Goal: Transaction & Acquisition: Purchase product/service

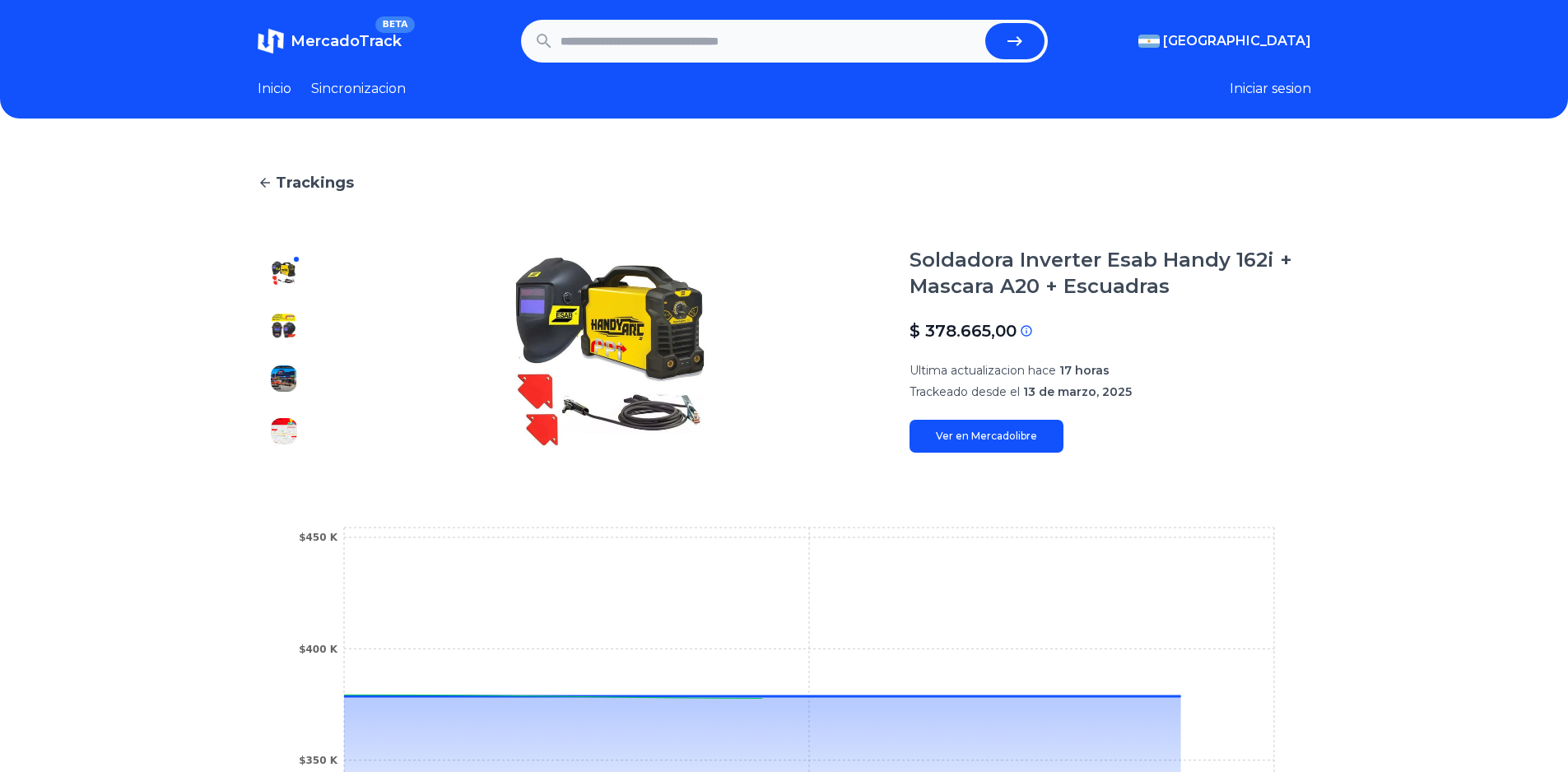
click at [1410, 362] on div "Trackings Soldadora Inverter Esab Handy 162i + Mascara A20 + Escuadras $ 378.66…" at bounding box center [784, 549] width 1568 height 808
click at [280, 319] on img at bounding box center [284, 326] width 26 height 26
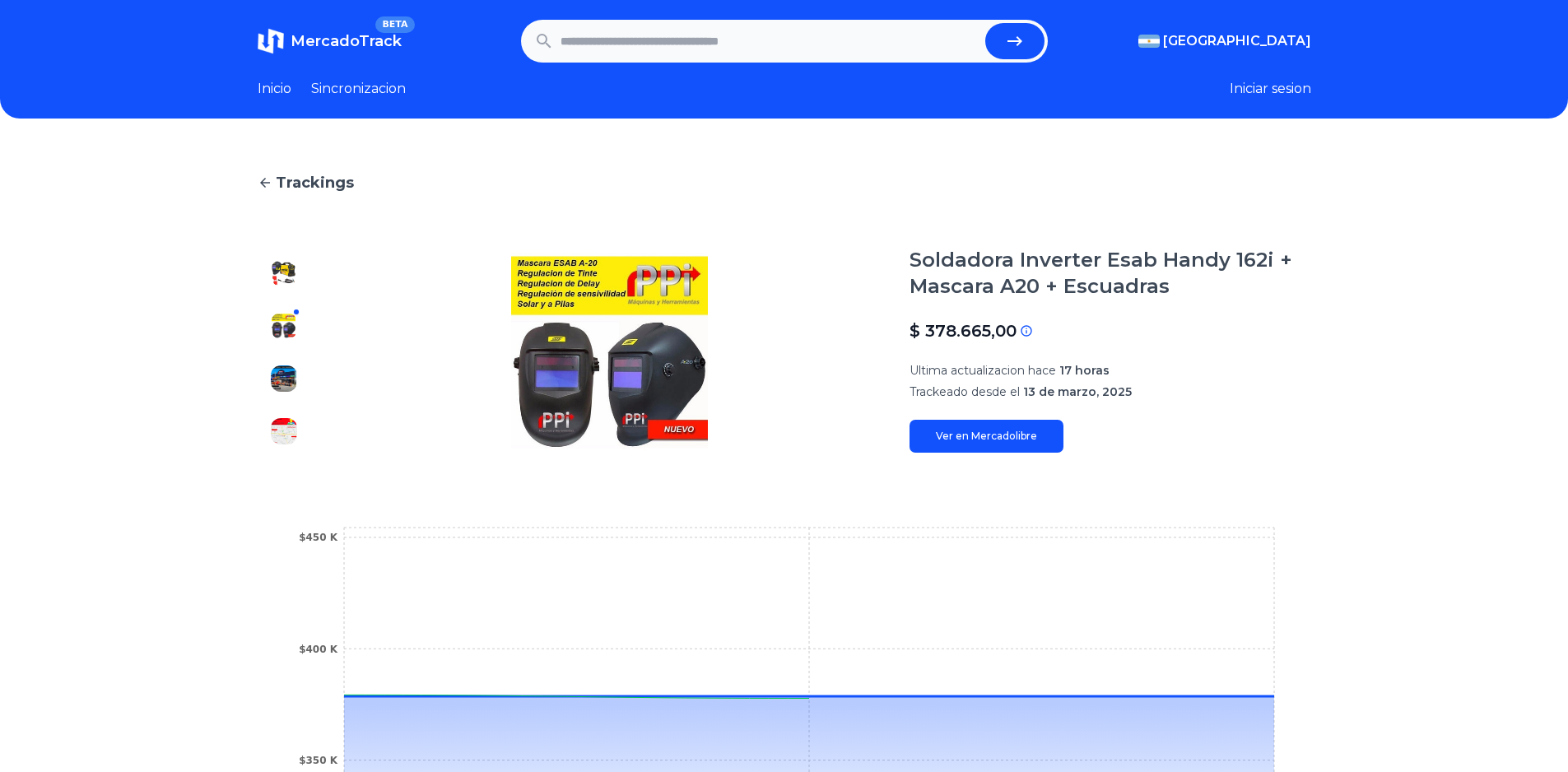
click at [295, 381] on img at bounding box center [284, 378] width 26 height 26
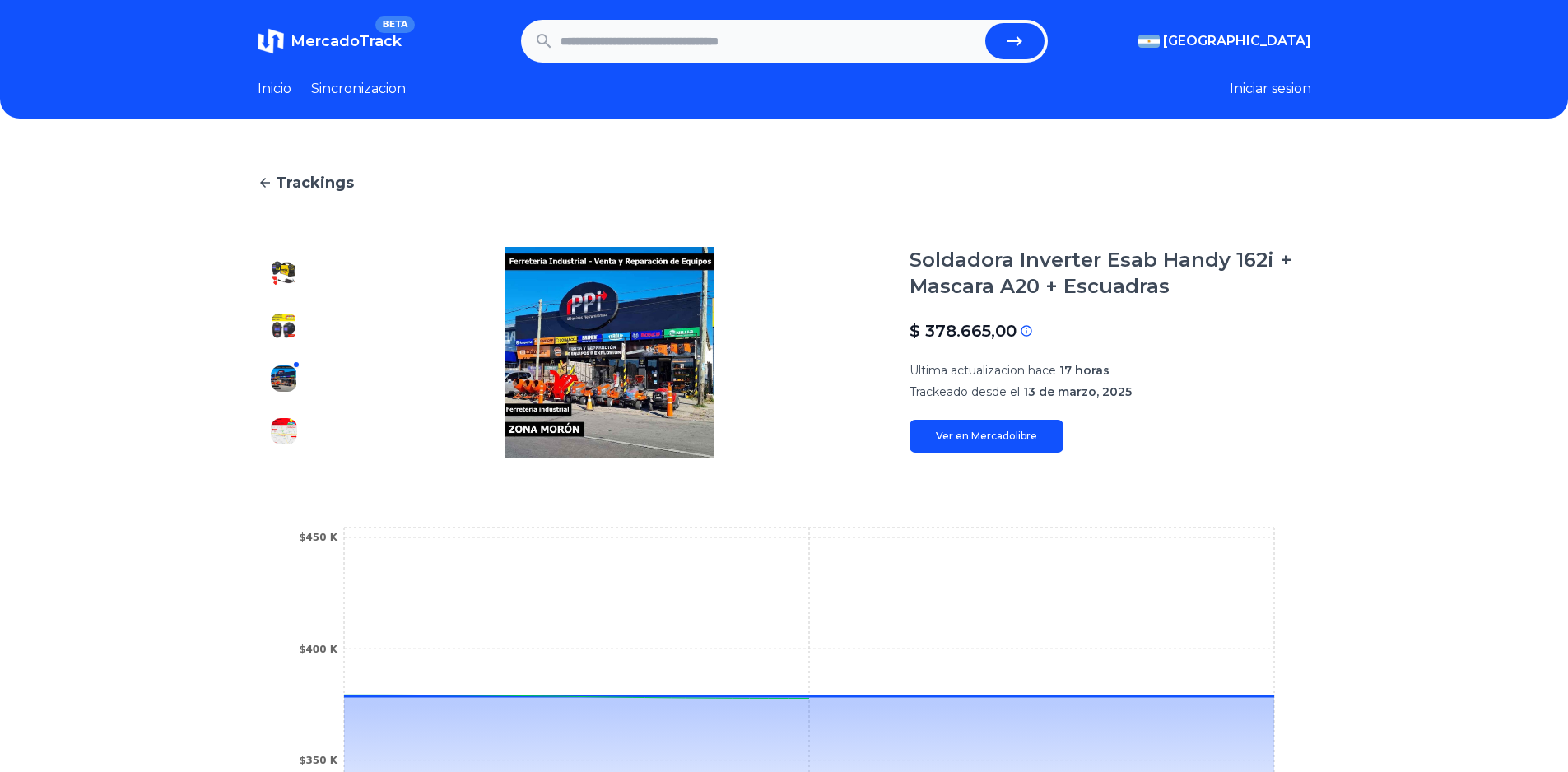
click at [297, 423] on img at bounding box center [284, 431] width 26 height 26
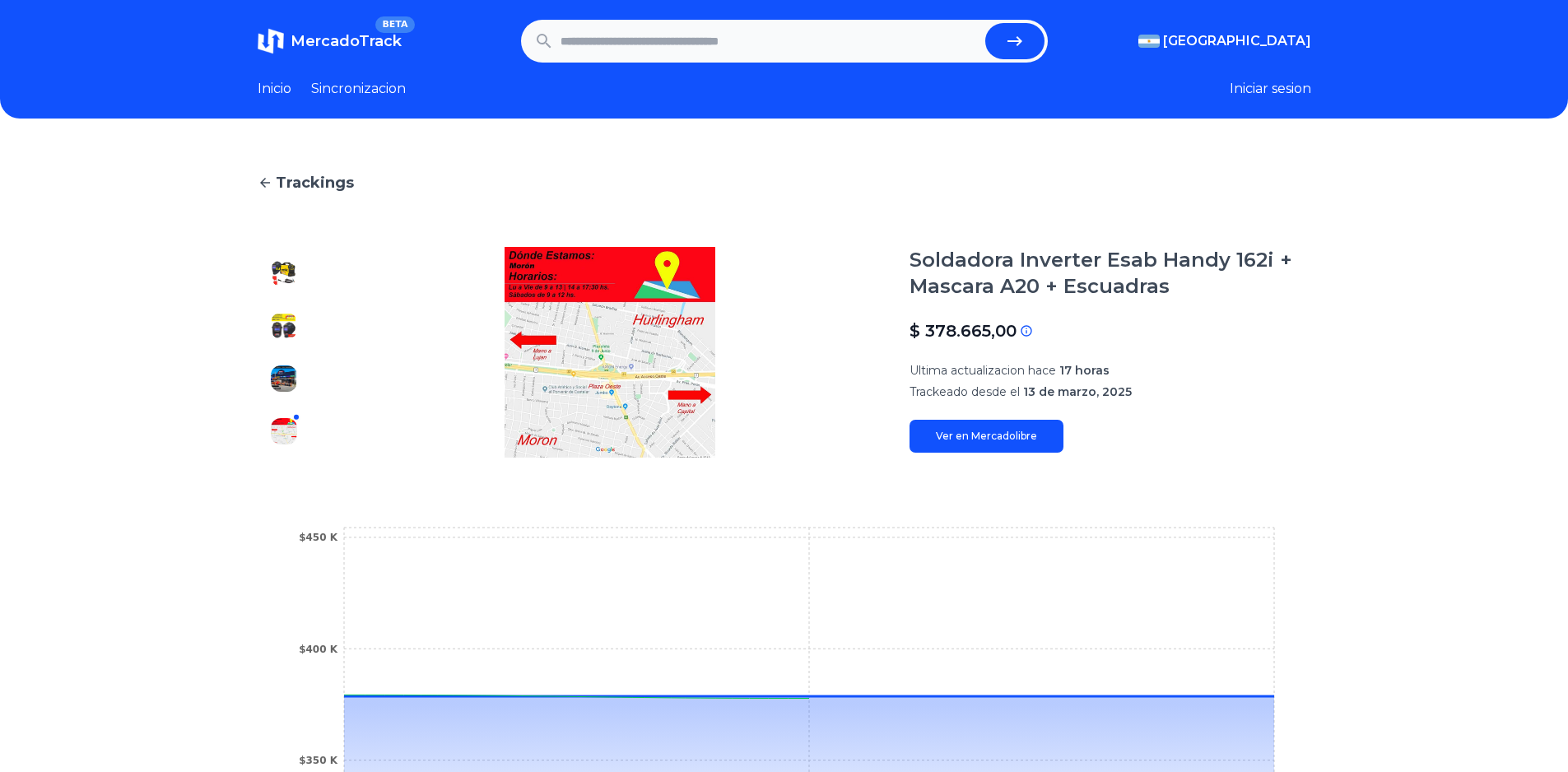
click at [297, 373] on img at bounding box center [284, 378] width 26 height 26
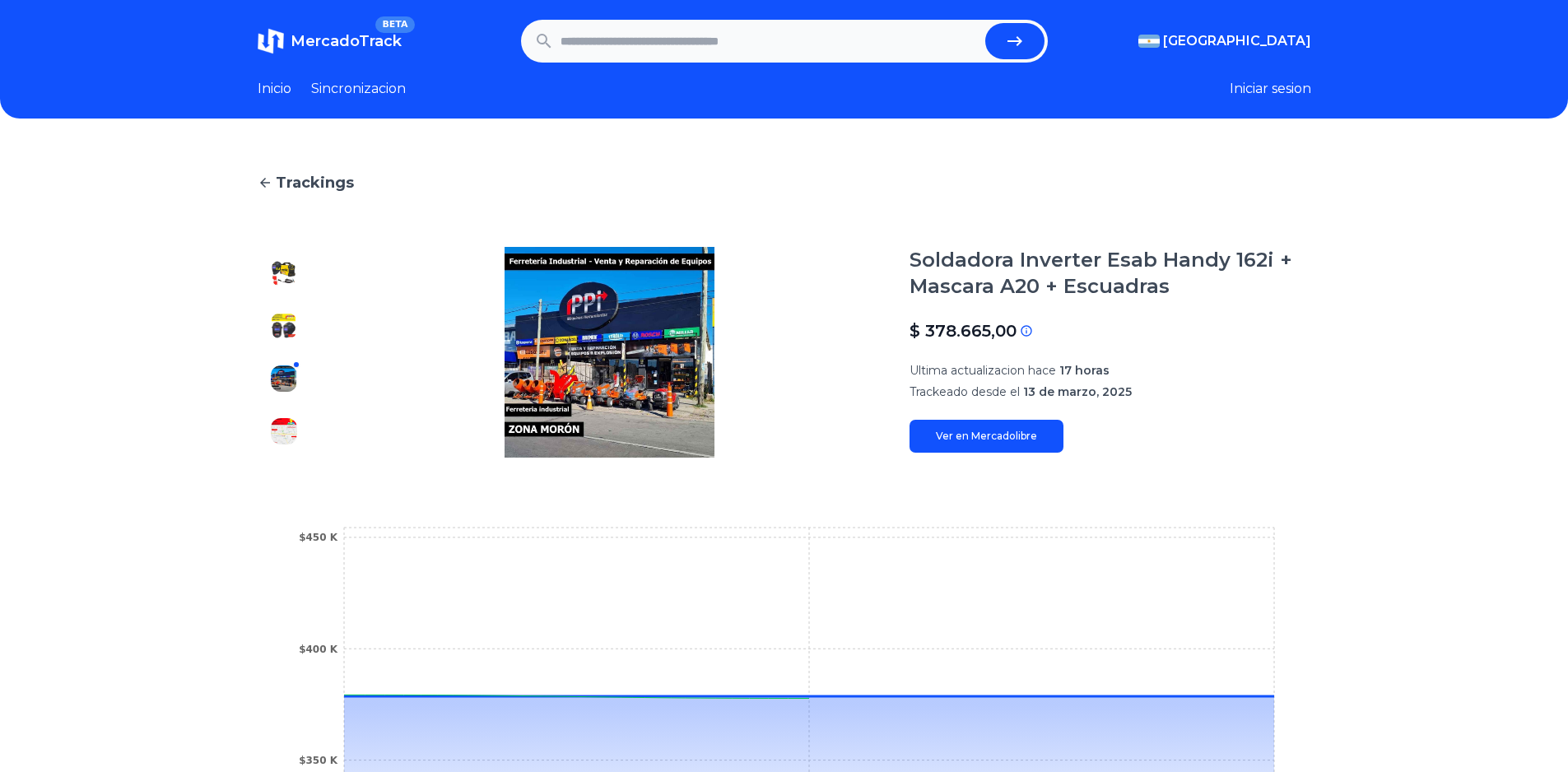
click at [297, 336] on img at bounding box center [284, 326] width 26 height 26
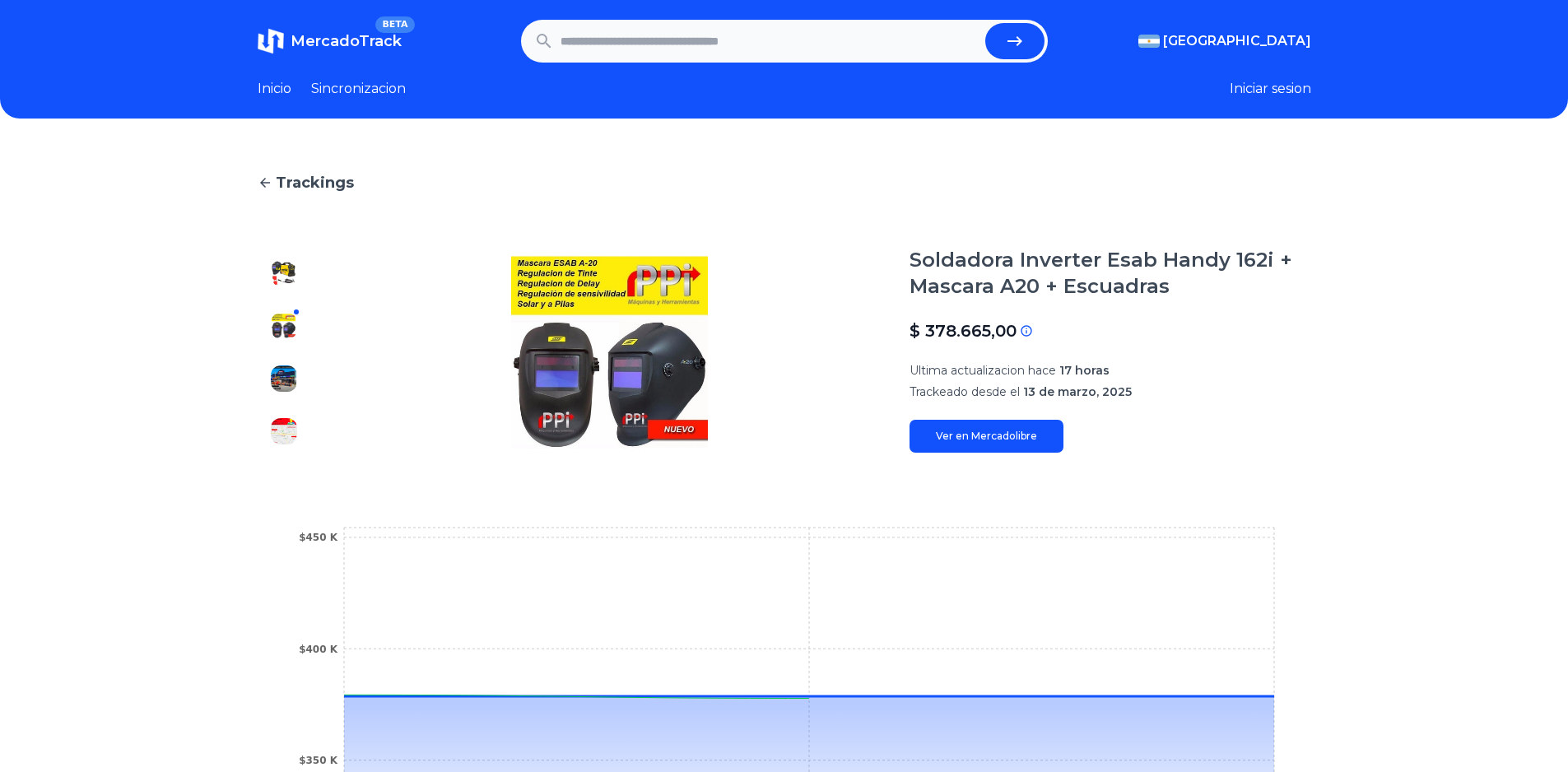
click at [294, 406] on div at bounding box center [284, 352] width 53 height 211
click at [293, 374] on img at bounding box center [284, 378] width 26 height 26
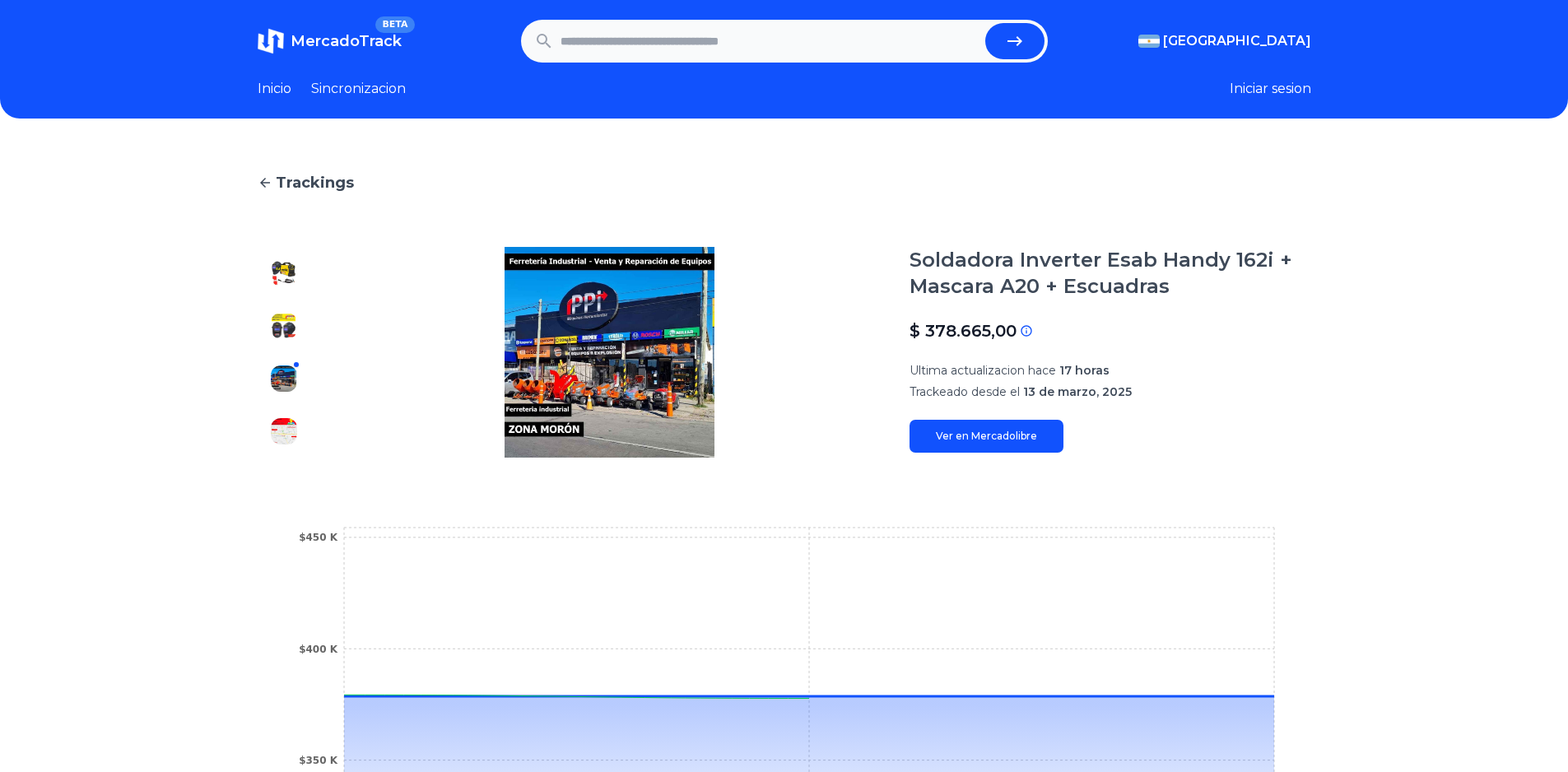
click at [292, 409] on div at bounding box center [284, 352] width 53 height 211
click at [291, 423] on img at bounding box center [284, 431] width 26 height 26
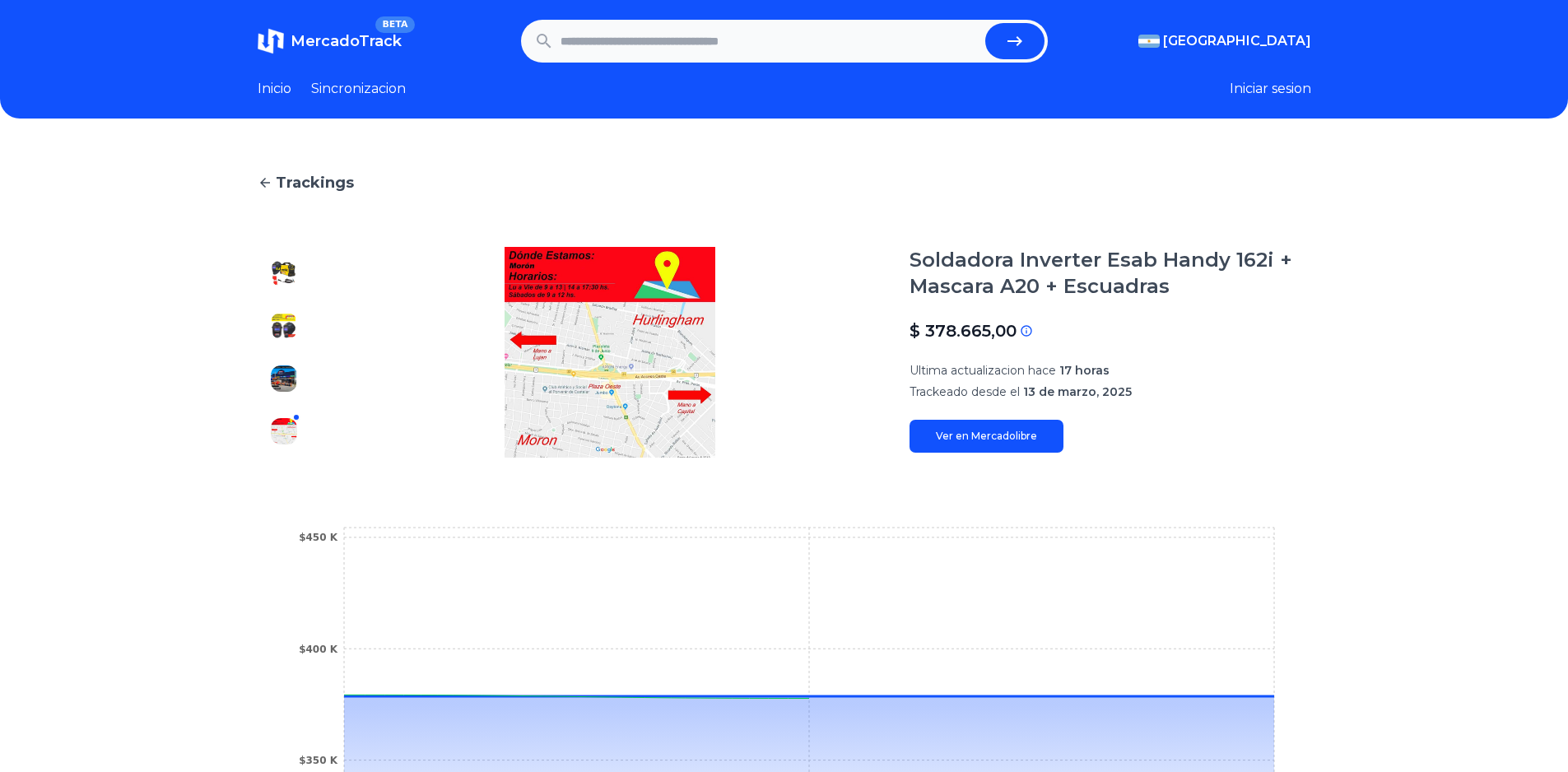
click at [293, 385] on img at bounding box center [284, 378] width 26 height 26
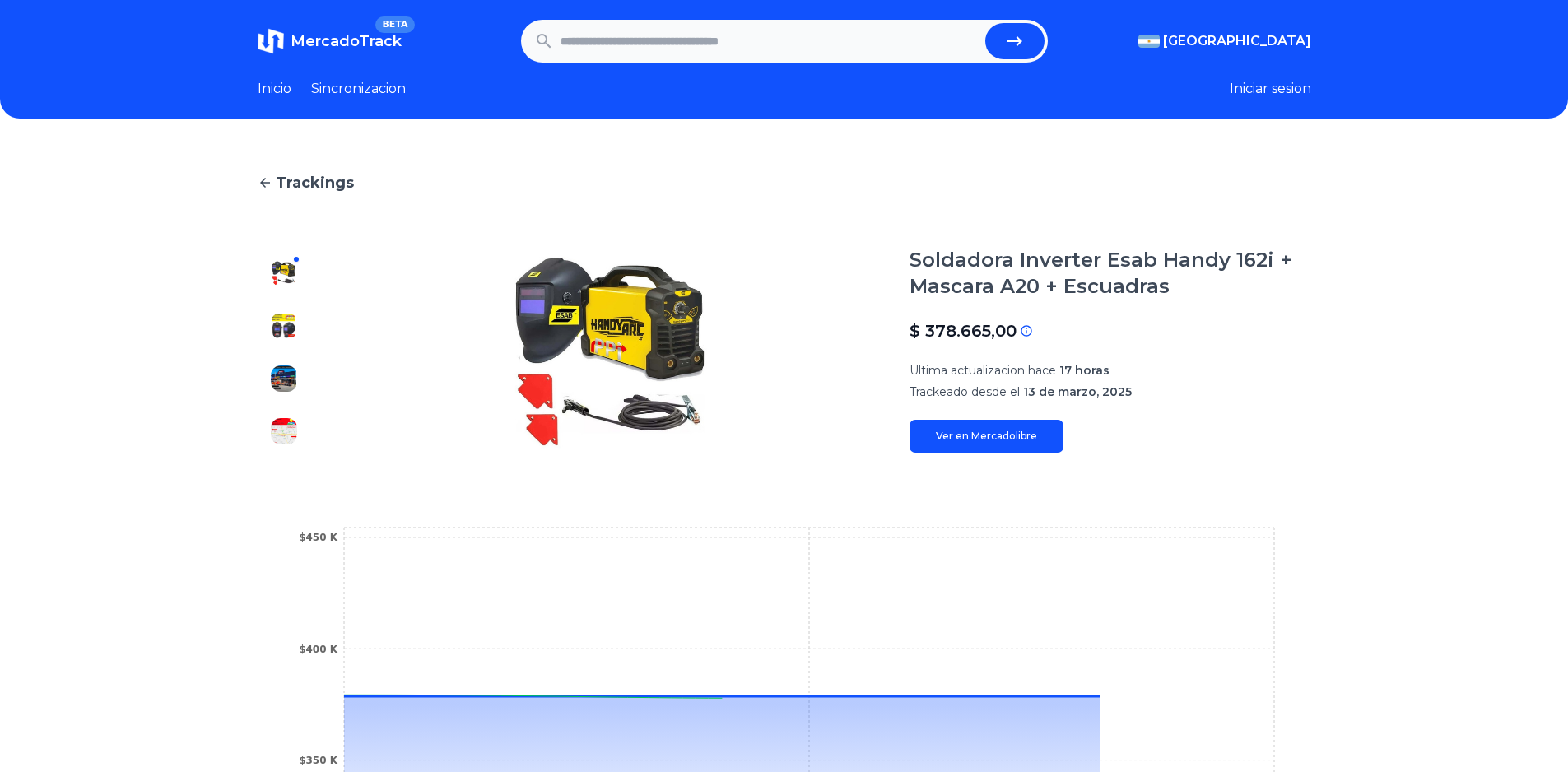
click at [996, 444] on link "Ver en Mercadolibre" at bounding box center [987, 435] width 154 height 33
click at [1011, 426] on link "Ver en Mercadolibre" at bounding box center [987, 435] width 154 height 33
